Goal: Transaction & Acquisition: Book appointment/travel/reservation

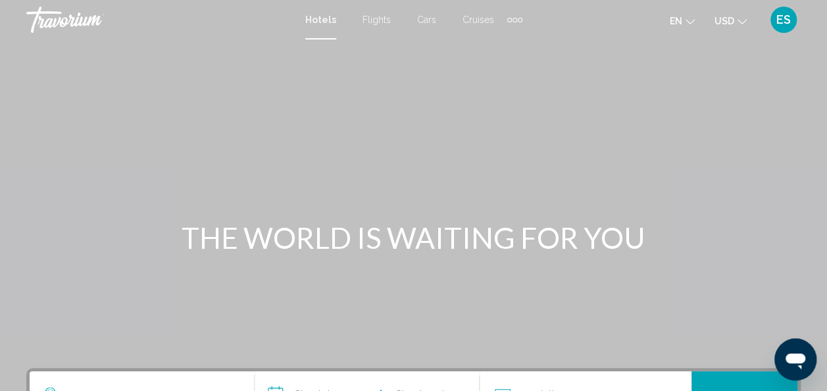
click at [312, 20] on span "Hotels" at bounding box center [320, 19] width 31 height 11
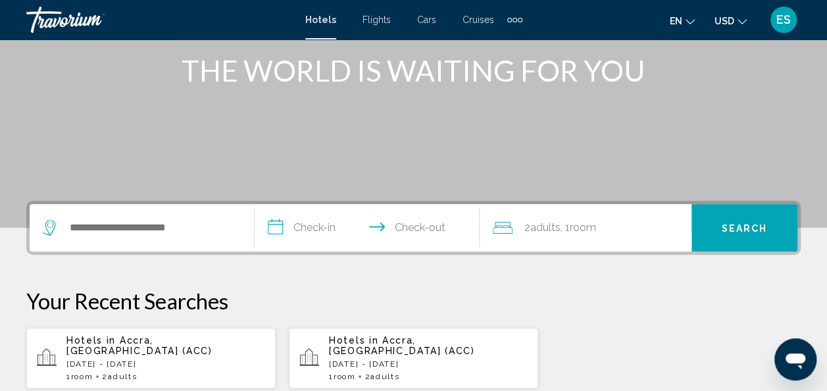
scroll to position [171, 0]
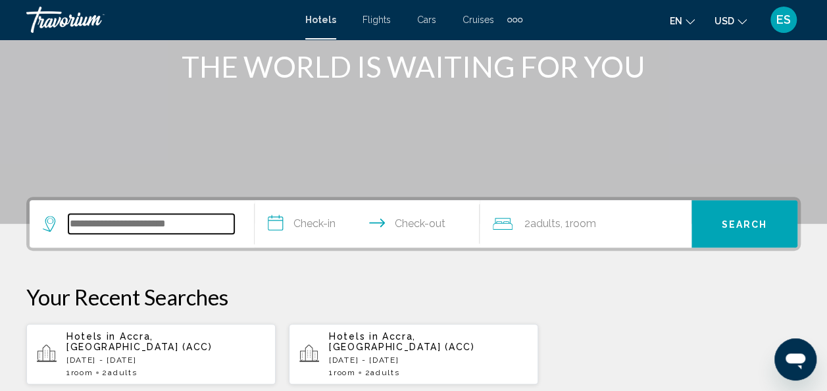
click at [104, 226] on input "Search widget" at bounding box center [151, 224] width 166 height 20
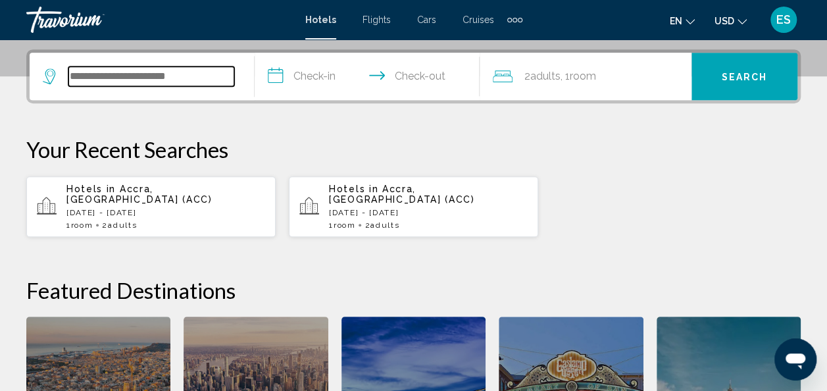
scroll to position [325, 0]
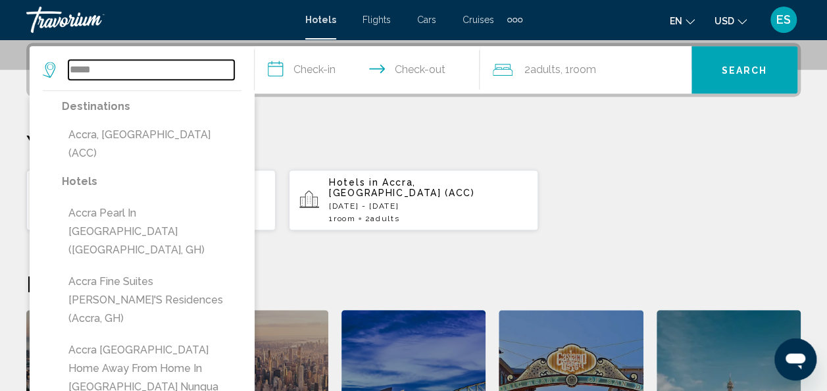
type input "**********"
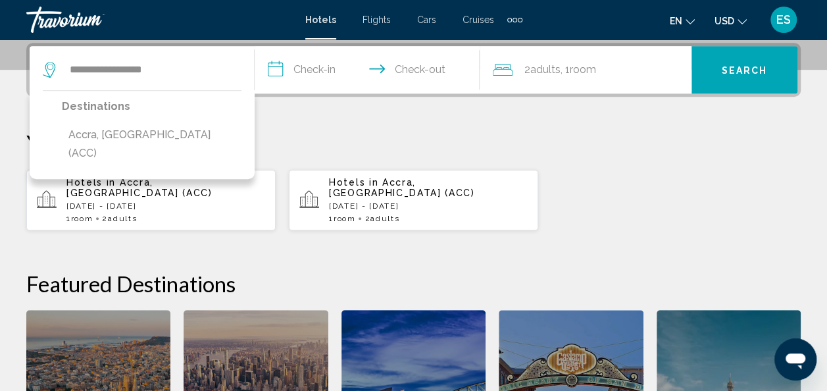
click at [322, 67] on input "**********" at bounding box center [370, 71] width 230 height 51
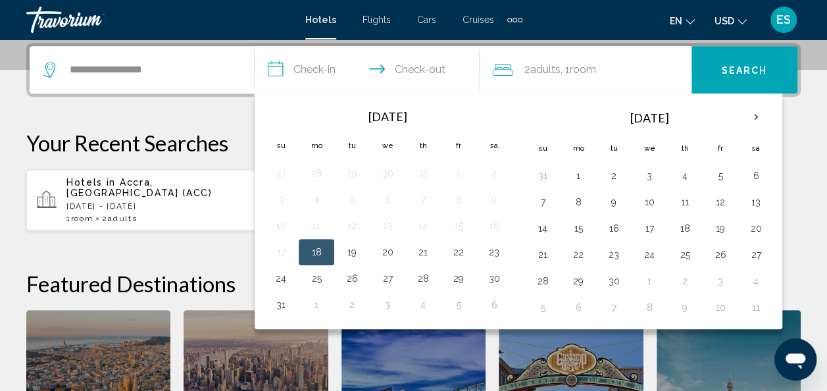
click at [410, 118] on th "[DATE]" at bounding box center [388, 116] width 178 height 29
click at [747, 112] on th "Next month" at bounding box center [756, 117] width 36 height 29
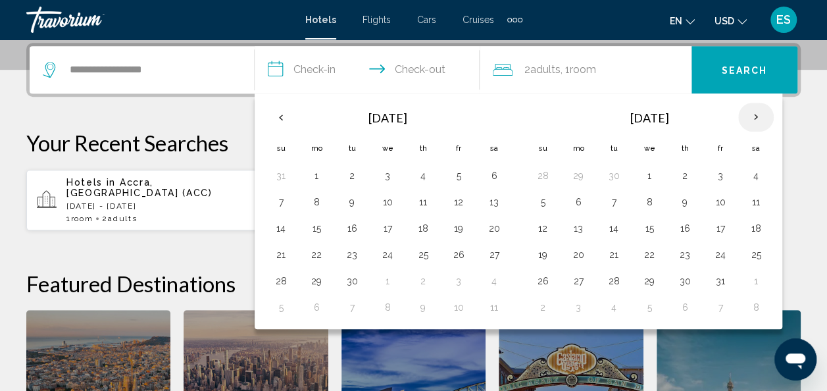
click at [763, 124] on th "Next month" at bounding box center [756, 117] width 36 height 29
click at [755, 117] on th "Next month" at bounding box center [756, 117] width 36 height 29
click at [753, 124] on th "Next month" at bounding box center [756, 117] width 36 height 29
click at [284, 119] on th "Previous month" at bounding box center [281, 117] width 36 height 29
click at [487, 283] on button "29" at bounding box center [493, 281] width 21 height 18
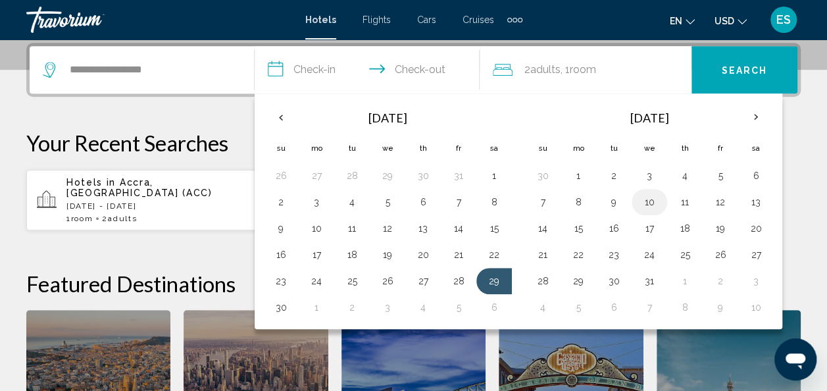
click at [639, 199] on button "10" at bounding box center [649, 202] width 21 height 18
type input "**********"
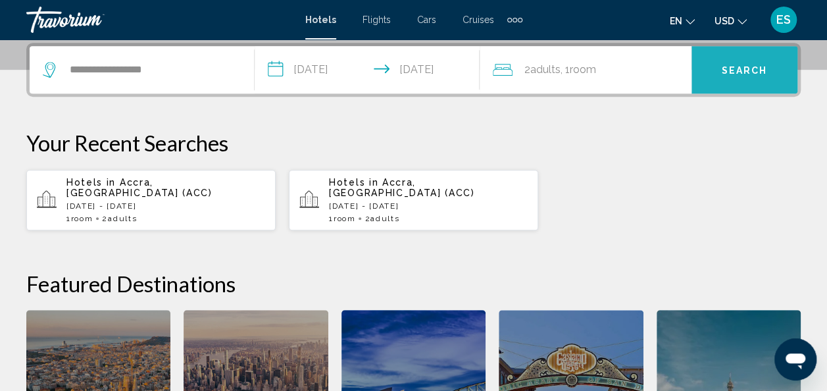
click at [749, 72] on span "Search" at bounding box center [745, 70] width 46 height 11
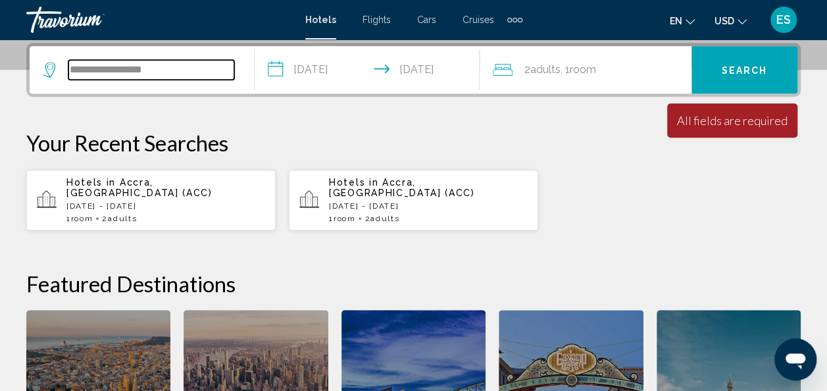
click at [129, 73] on input "**********" at bounding box center [151, 70] width 166 height 20
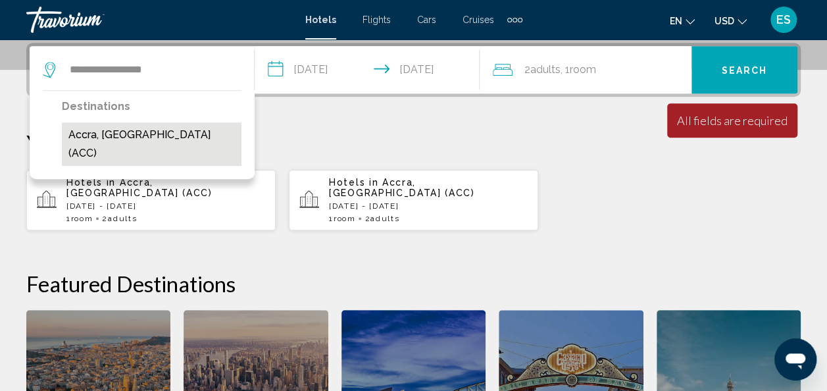
click at [100, 141] on button "Accra, [GEOGRAPHIC_DATA] (ACC)" at bounding box center [152, 143] width 180 height 43
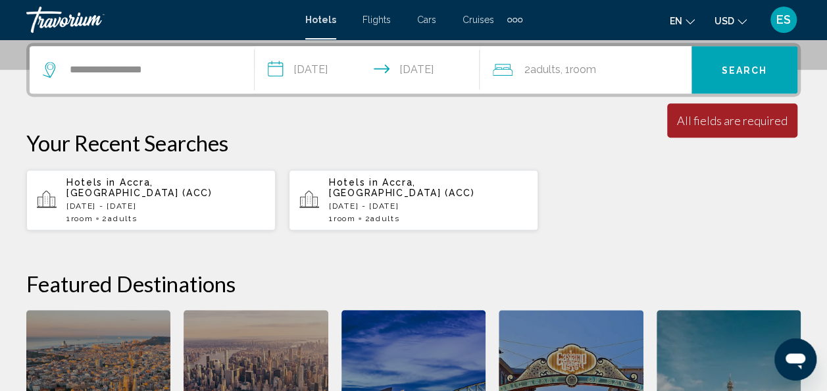
click at [468, 141] on p "Your Recent Searches" at bounding box center [413, 143] width 774 height 26
click at [332, 117] on div "**********" at bounding box center [413, 273] width 827 height 461
click at [754, 73] on span "Search" at bounding box center [745, 70] width 46 height 11
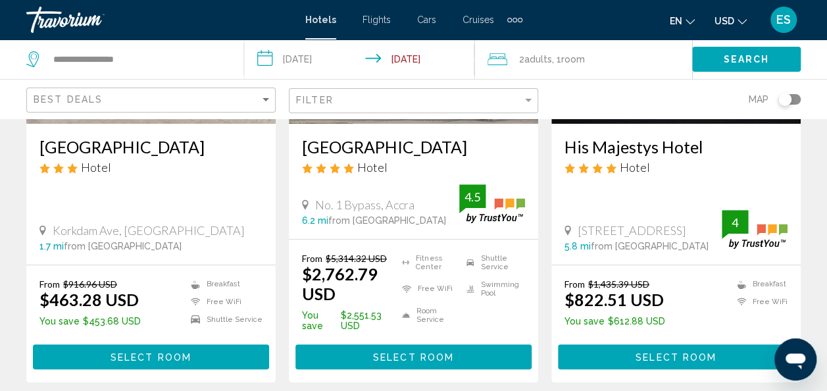
scroll to position [244, 0]
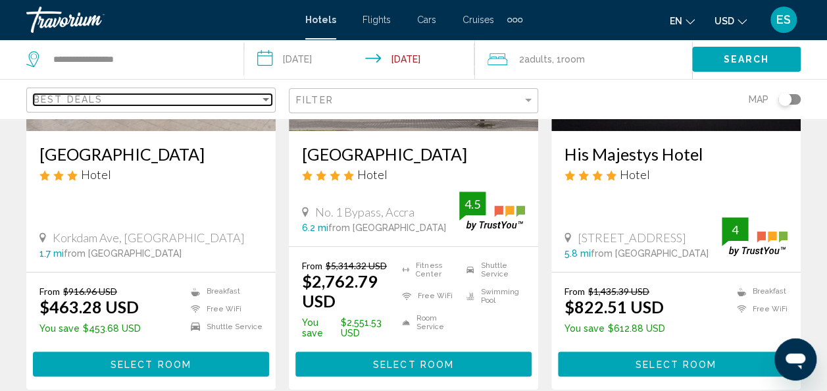
click at [259, 96] on div "Best Deals" at bounding box center [147, 99] width 226 height 11
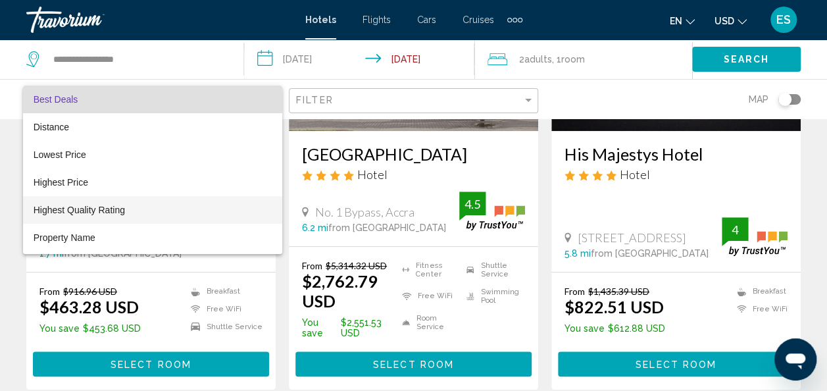
click at [54, 218] on span "Highest Quality Rating" at bounding box center [153, 210] width 239 height 28
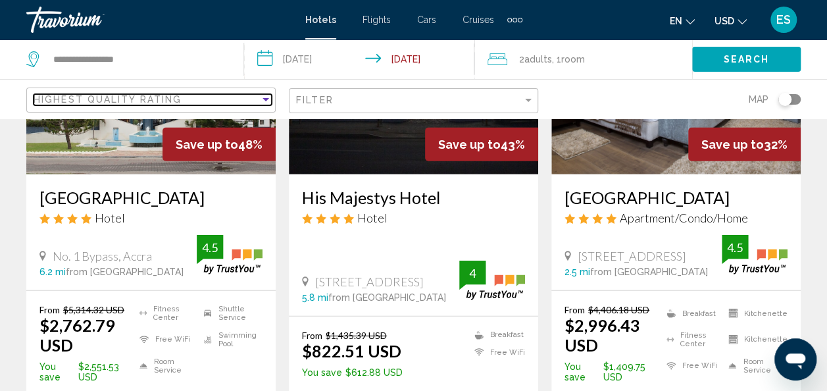
scroll to position [1654, 0]
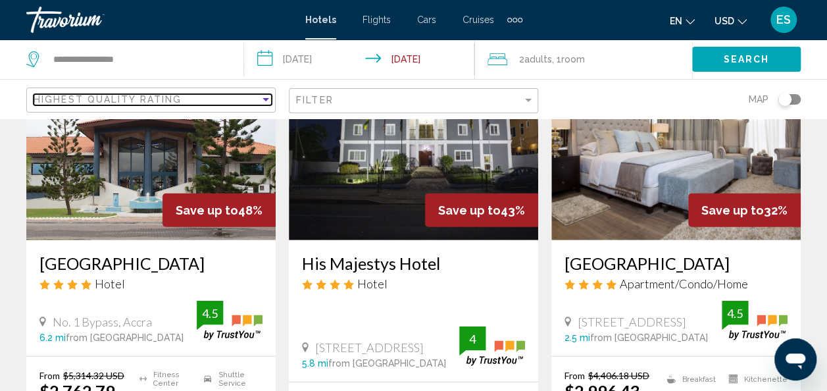
click at [266, 98] on div "Sort by" at bounding box center [265, 99] width 7 height 3
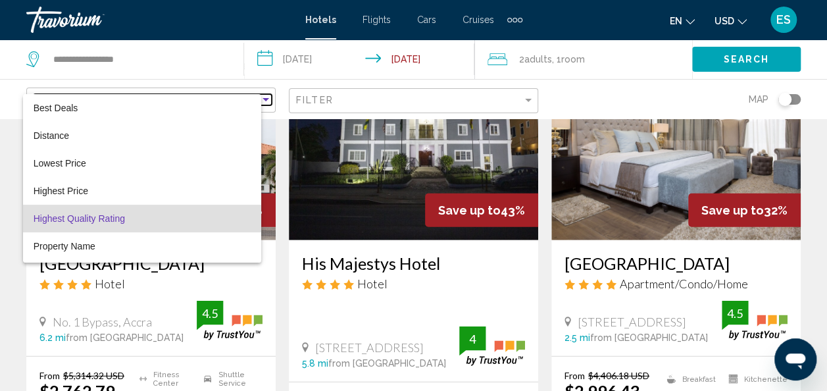
scroll to position [25, 0]
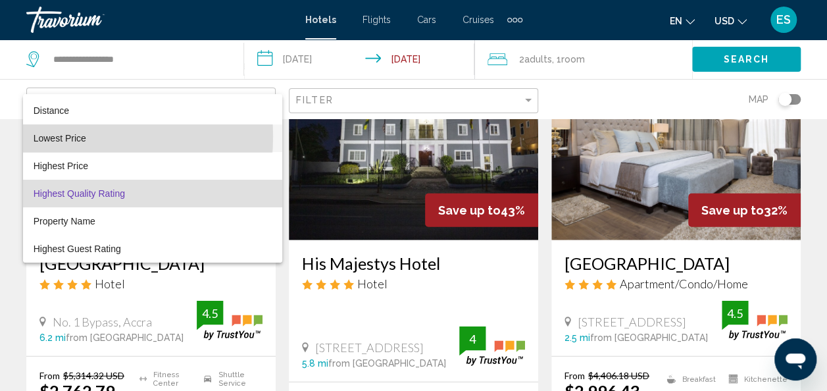
click at [49, 136] on span "Lowest Price" at bounding box center [60, 138] width 53 height 11
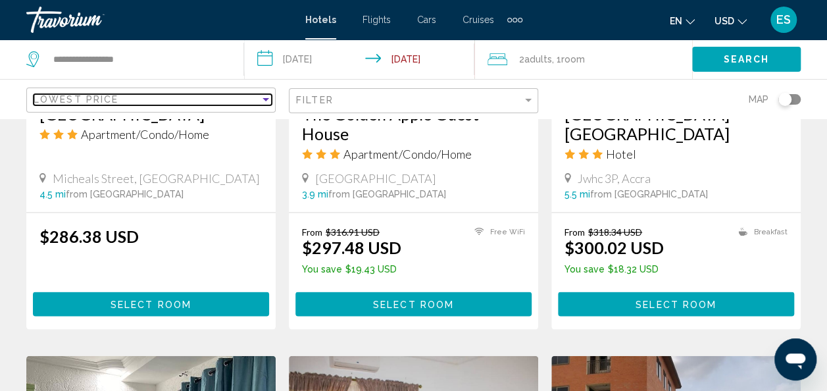
scroll to position [1213, 0]
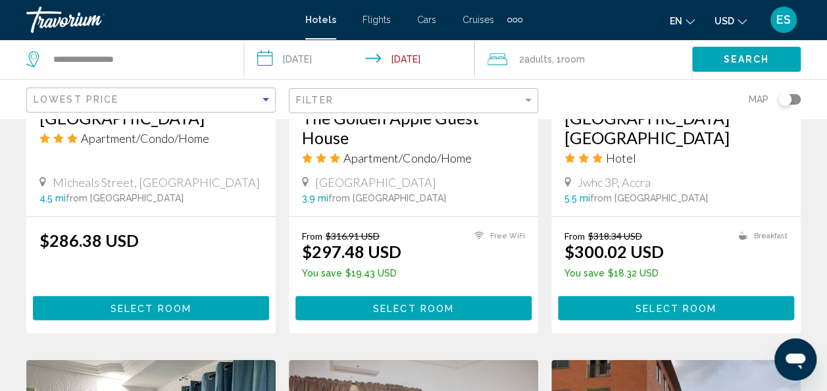
click at [401, 313] on span "Select Room" at bounding box center [413, 308] width 81 height 11
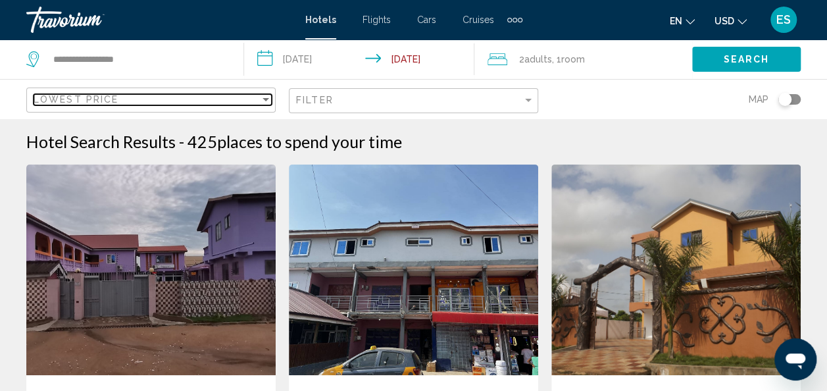
click at [261, 103] on div "Sort by" at bounding box center [266, 99] width 12 height 11
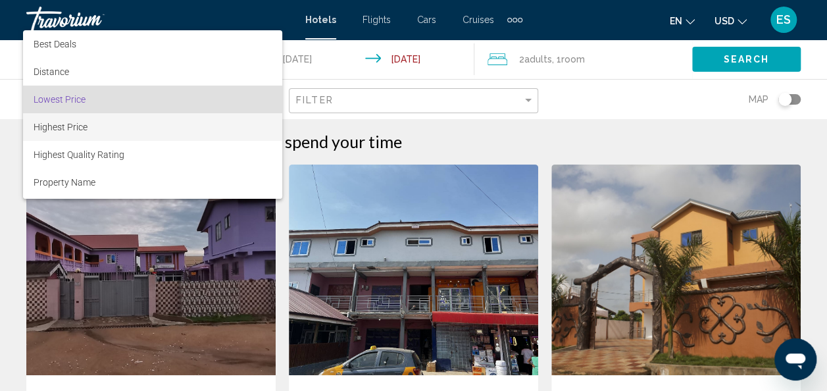
click at [47, 129] on span "Highest Price" at bounding box center [61, 127] width 54 height 11
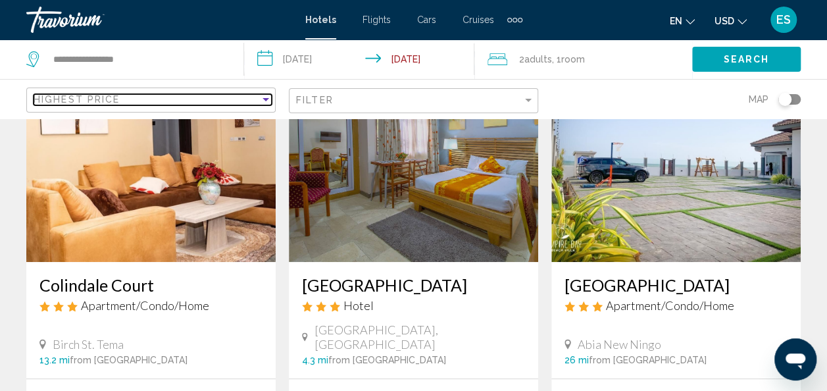
scroll to position [120, 0]
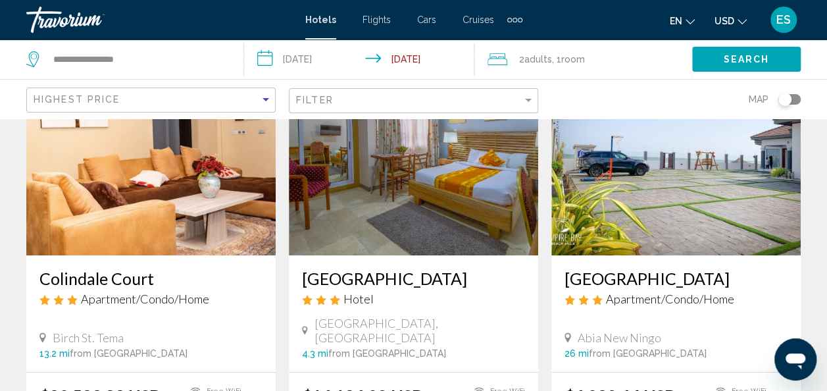
click at [76, 272] on h3 "Colindale Court" at bounding box center [150, 278] width 223 height 20
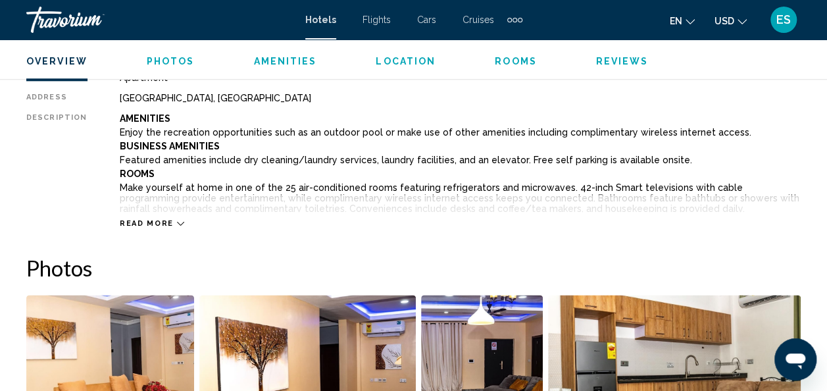
scroll to position [696, 0]
